Goal: Task Accomplishment & Management: Complete application form

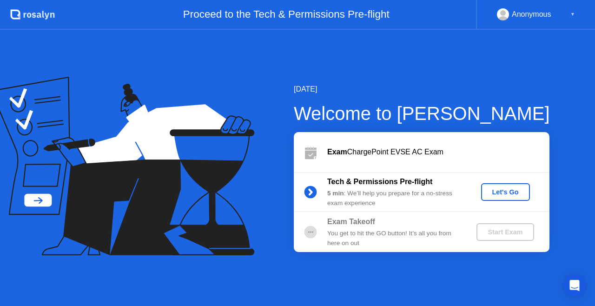
click at [497, 191] on div "Let's Go" at bounding box center [505, 191] width 41 height 7
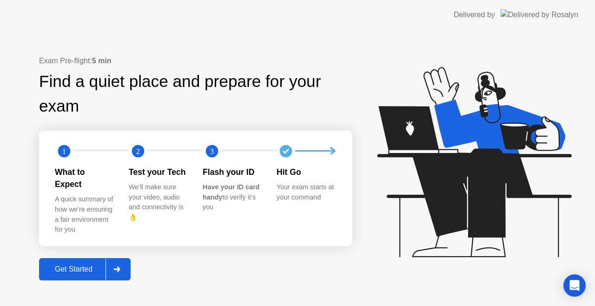
click at [78, 265] on div "Get Started" at bounding box center [74, 269] width 64 height 8
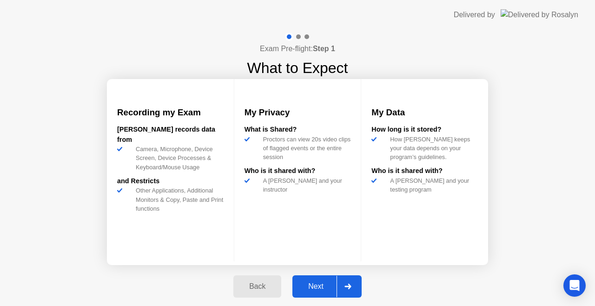
click at [313, 282] on div "Next" at bounding box center [315, 286] width 41 height 8
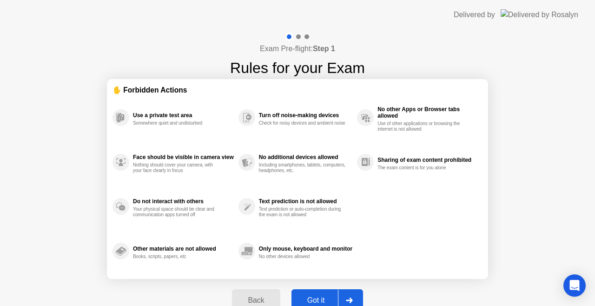
click at [316, 297] on div "Got it" at bounding box center [316, 300] width 44 height 8
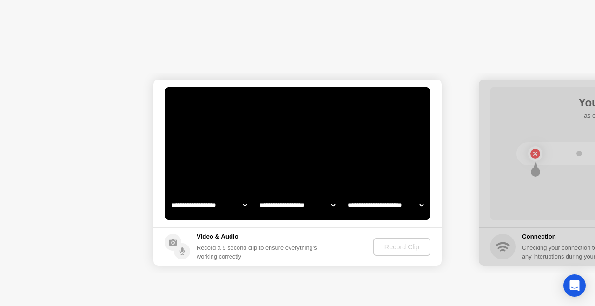
select select "**********"
select select "*******"
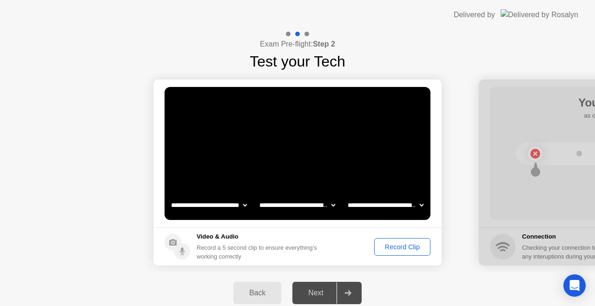
click at [385, 240] on button "Record Clip" at bounding box center [402, 247] width 56 height 18
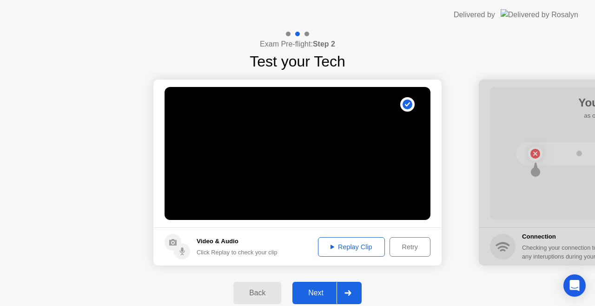
click at [374, 243] on div "Replay Clip" at bounding box center [351, 246] width 60 height 7
click at [302, 290] on div "Next" at bounding box center [315, 293] width 41 height 8
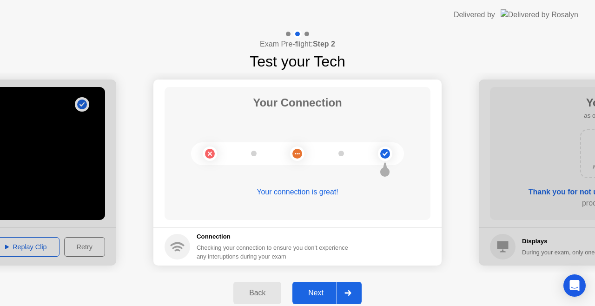
click at [302, 290] on div "Next" at bounding box center [315, 293] width 41 height 8
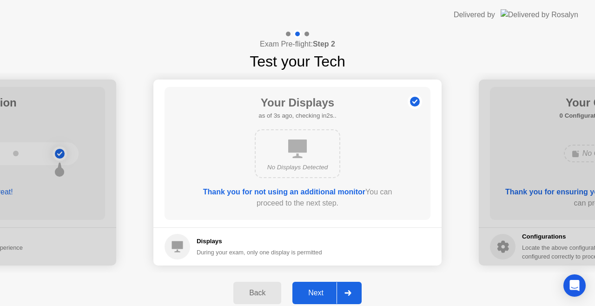
click at [302, 290] on div "Next" at bounding box center [315, 293] width 41 height 8
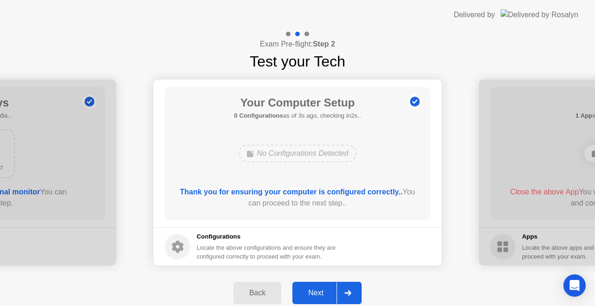
click at [307, 292] on div "Next" at bounding box center [315, 293] width 41 height 8
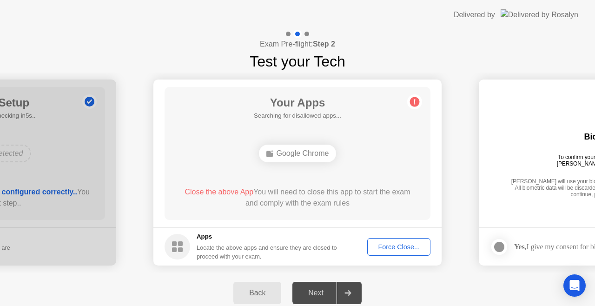
click at [389, 246] on div "Force Close..." at bounding box center [399, 246] width 57 height 7
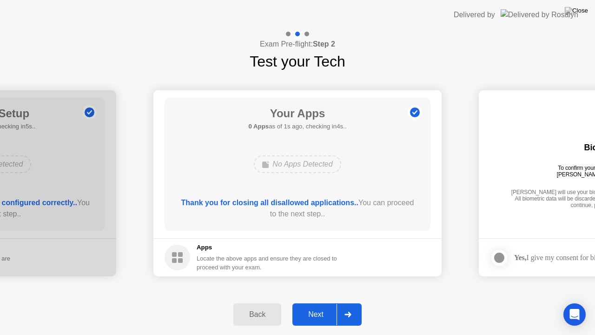
click at [309, 306] on div "Next" at bounding box center [315, 314] width 41 height 8
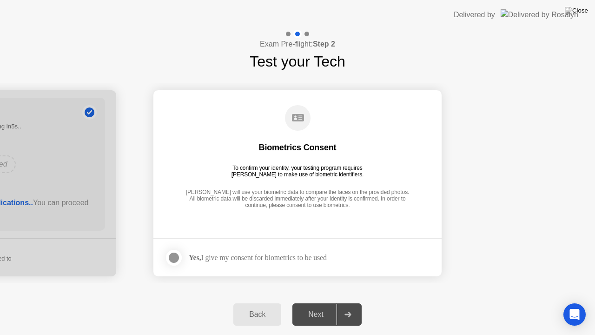
click at [174, 252] on div at bounding box center [173, 257] width 11 height 11
click at [321, 306] on div "Next" at bounding box center [315, 314] width 41 height 8
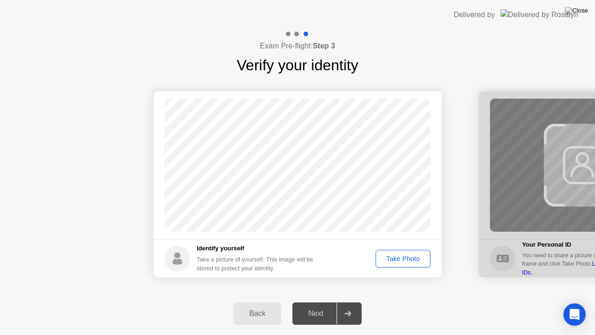
click at [409, 255] on div "Take Photo" at bounding box center [403, 258] width 48 height 7
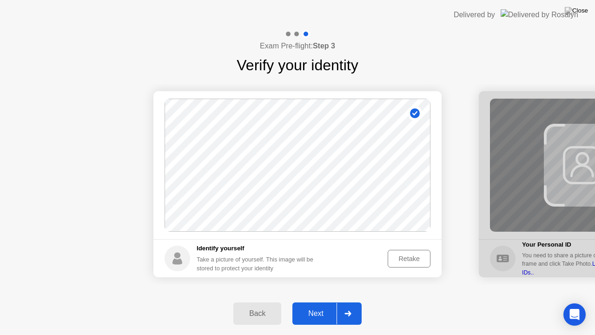
click at [324, 306] on div "Next" at bounding box center [315, 313] width 41 height 8
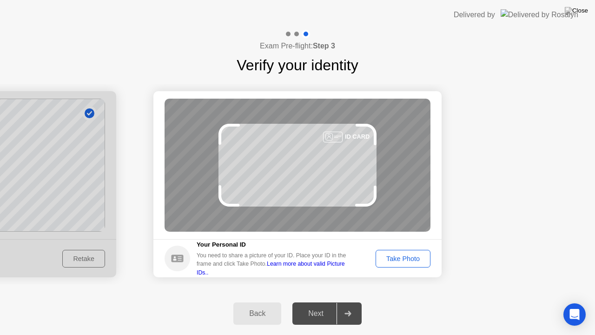
click at [396, 261] on div "Take Photo" at bounding box center [403, 258] width 48 height 7
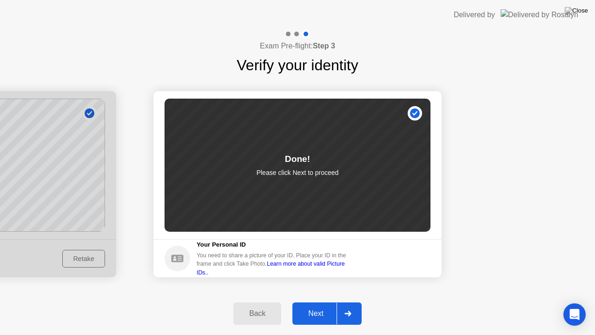
click at [311, 306] on div "Next" at bounding box center [315, 313] width 41 height 8
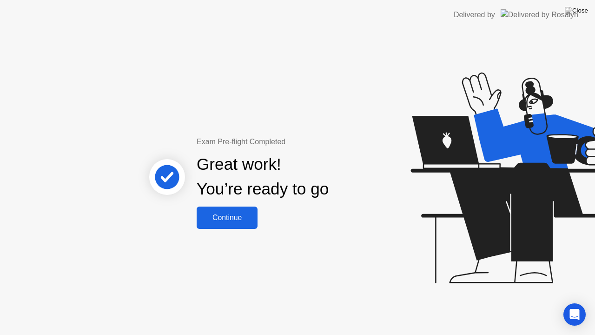
click at [244, 223] on button "Continue" at bounding box center [227, 217] width 61 height 22
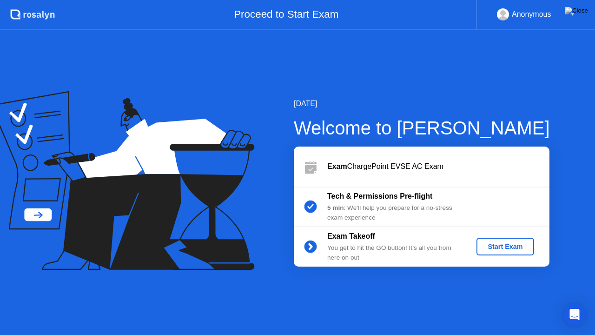
click at [503, 243] on div "Start Exam" at bounding box center [505, 246] width 50 height 7
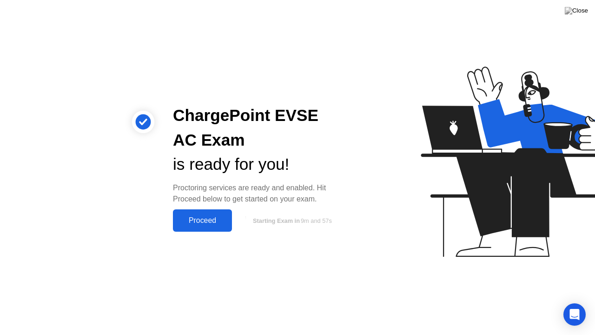
click at [204, 219] on div "Proceed" at bounding box center [202, 220] width 53 height 8
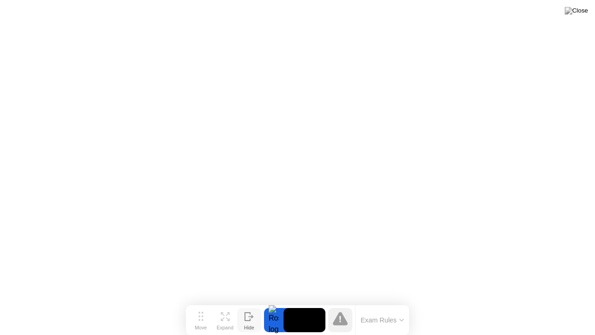
click at [246, 306] on icon at bounding box center [249, 316] width 9 height 9
